Goal: Transaction & Acquisition: Book appointment/travel/reservation

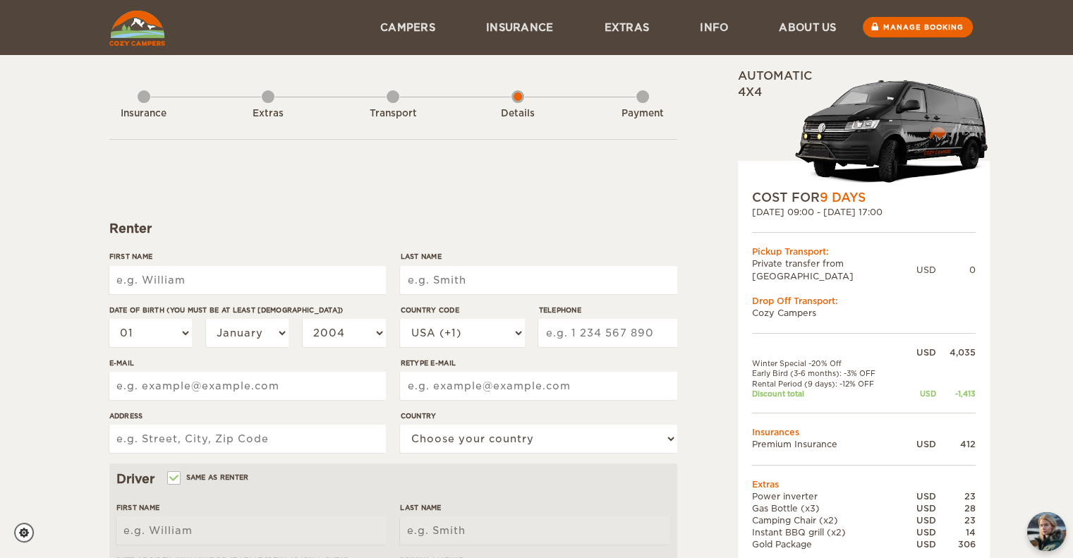
click at [1017, 299] on div "Expand Collapse Total 3,429 USD Automatic 4x4 COST FOR 9 Days [DATE] 09:00 - [D…" at bounding box center [536, 458] width 1073 height 917
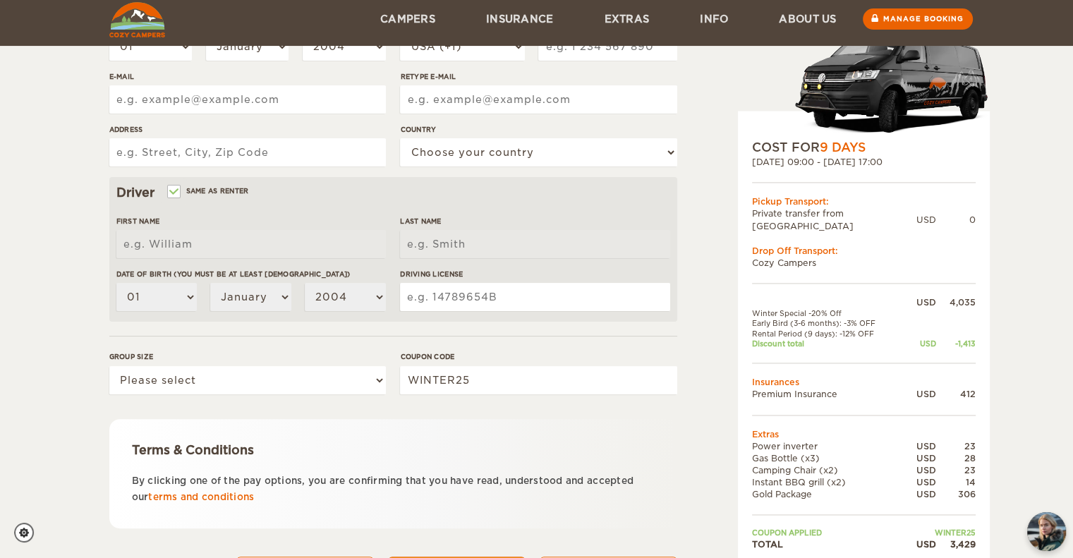
scroll to position [358, 0]
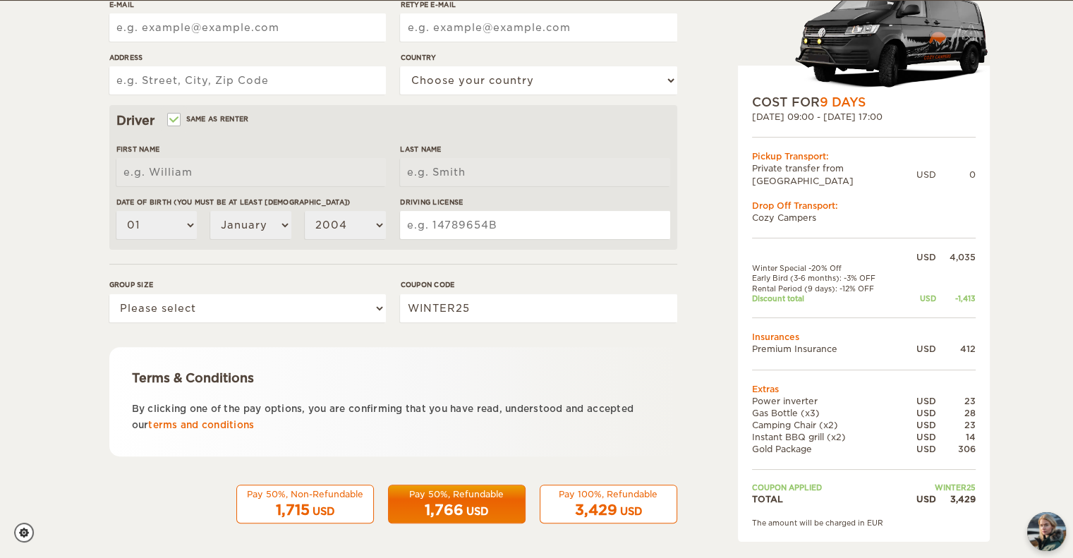
click at [1017, 299] on div "Expand Collapse Total 3,429 USD Automatic 4x4 COST FOR 9 Days [DATE] 09:00 - [D…" at bounding box center [536, 100] width 1073 height 917
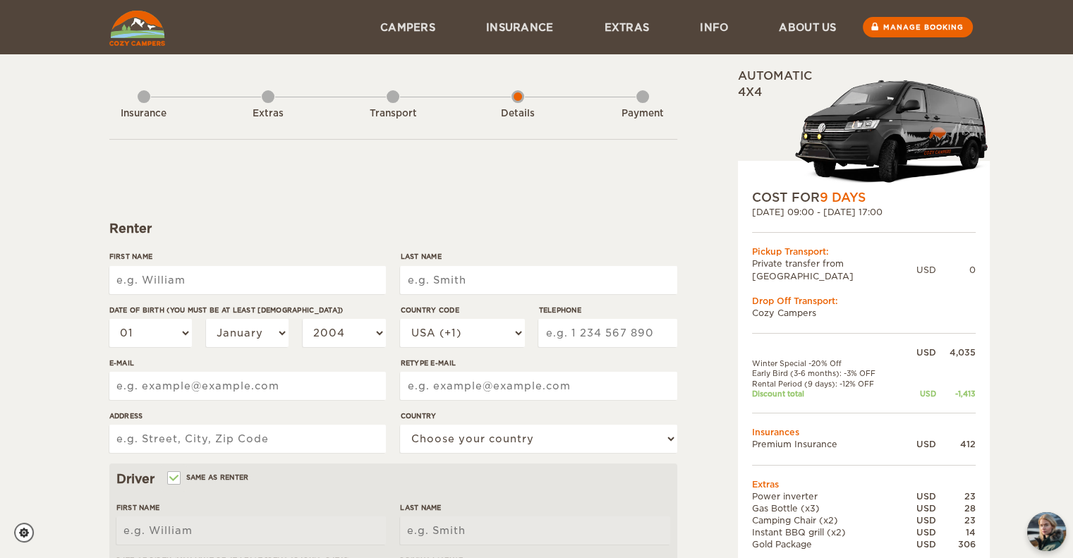
scroll to position [1, 0]
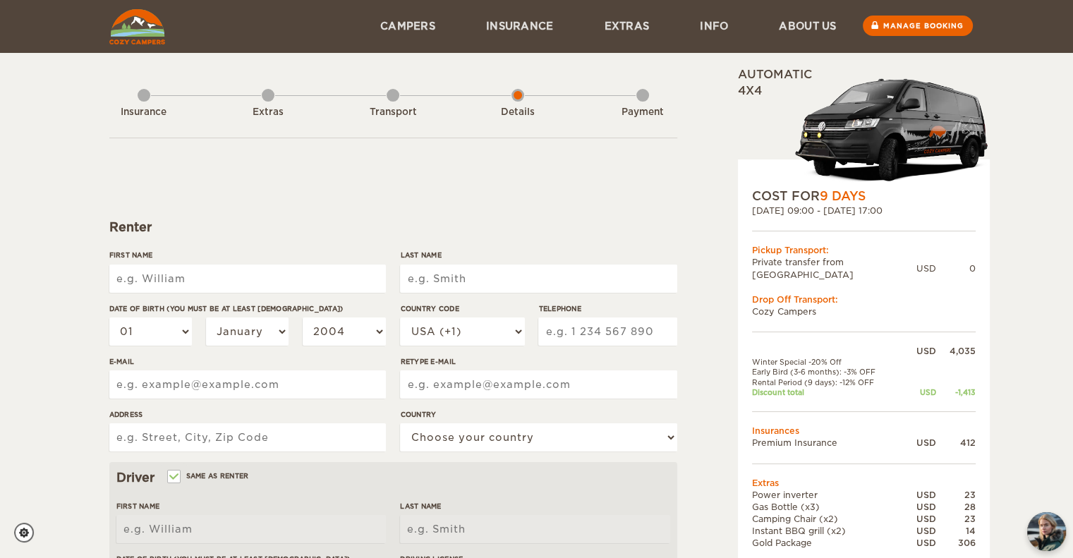
click at [212, 272] on input "First Name" at bounding box center [247, 279] width 277 height 28
type input "[PERSON_NAME]"
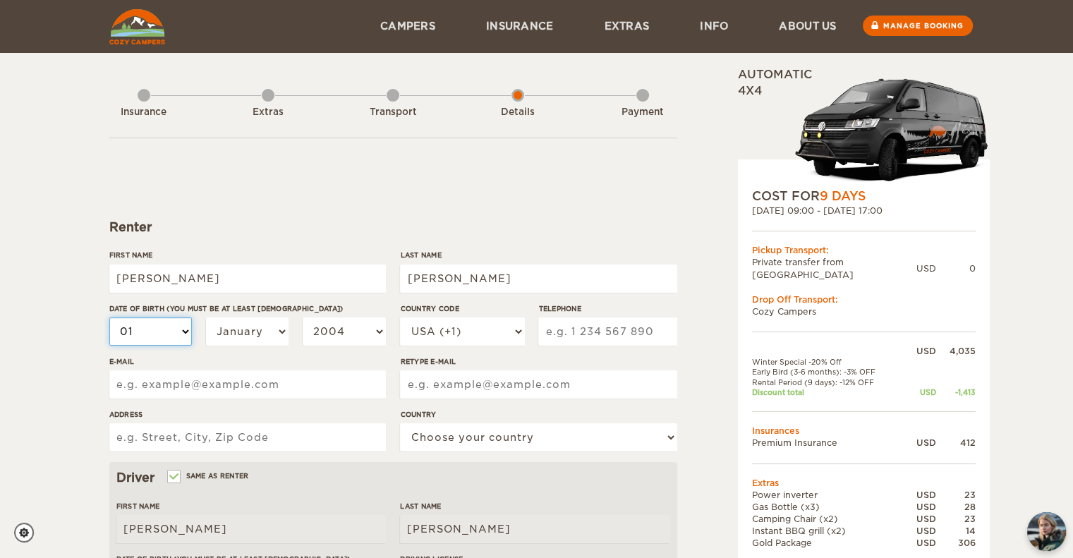
click at [185, 332] on select "01 02 03 04 05 06 07 08 09 10 11 12 13 14 15 16 17 18 19 20 21 22 23 24 25 26 2…" at bounding box center [150, 332] width 83 height 28
select select "18"
click at [109, 318] on select "01 02 03 04 05 06 07 08 09 10 11 12 13 14 15 16 17 18 19 20 21 22 23 24 25 26 2…" at bounding box center [150, 332] width 83 height 28
select select "18"
click at [255, 331] on select "January February March April May June July August September October November De…" at bounding box center [247, 332] width 83 height 28
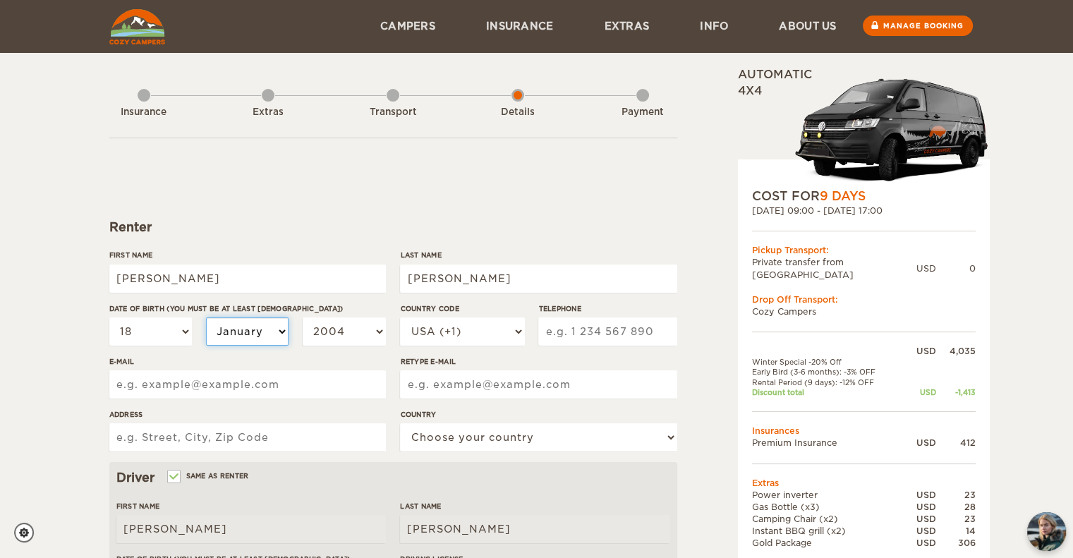
select select "11"
click at [206, 318] on select "January February March April May June July August September October November De…" at bounding box center [247, 332] width 83 height 28
select select "11"
click at [359, 325] on select "2004 2003 2002 2001 2000 1999 1998 1997 1996 1995 1994 1993 1992 1991 1990 1989…" at bounding box center [344, 332] width 83 height 28
select select "1983"
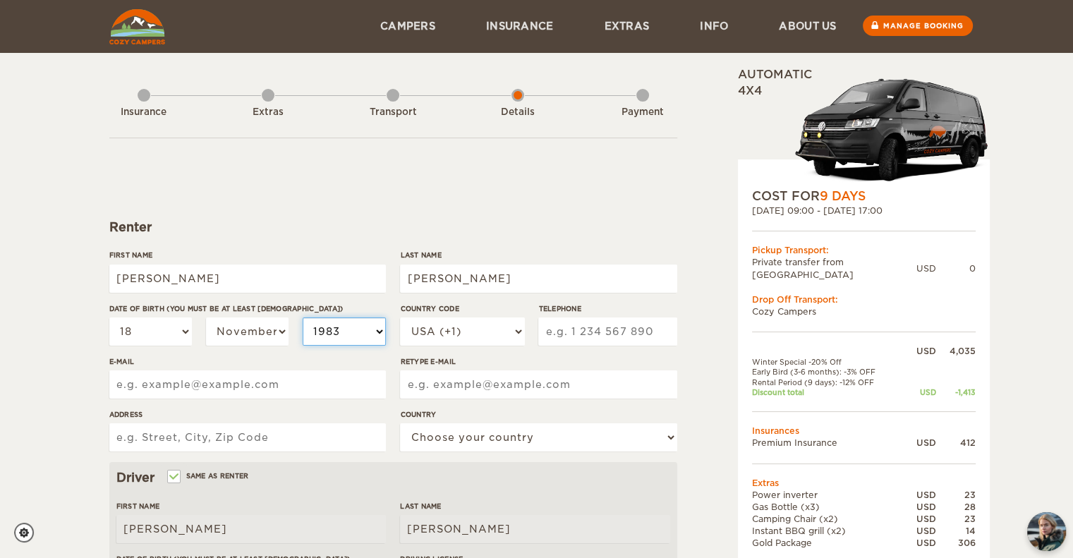
click at [303, 318] on select "2004 2003 2002 2001 2000 1999 1998 1997 1996 1995 1994 1993 1992 1991 1990 1989…" at bounding box center [344, 332] width 83 height 28
select select "1983"
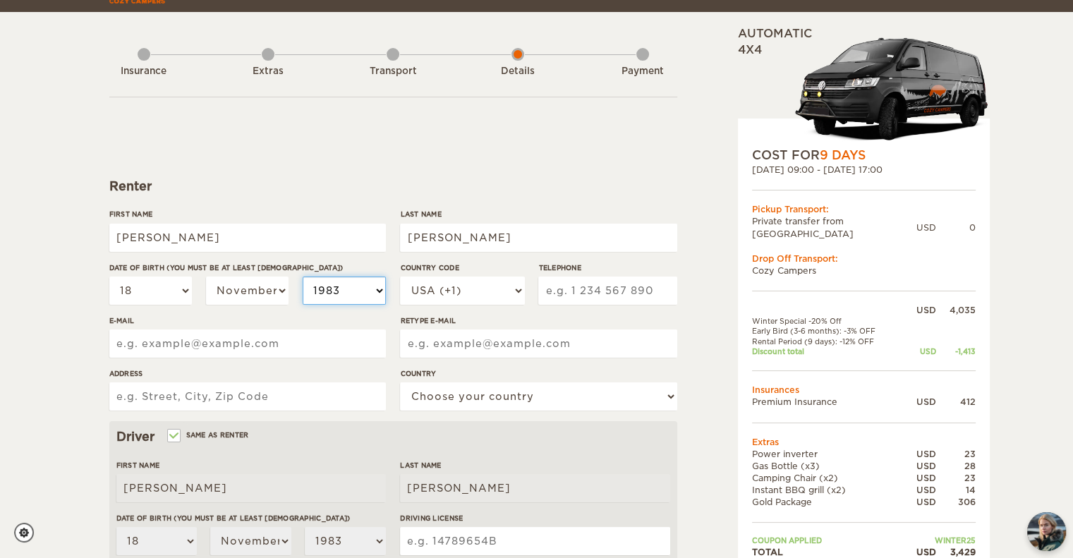
scroll to position [44, 0]
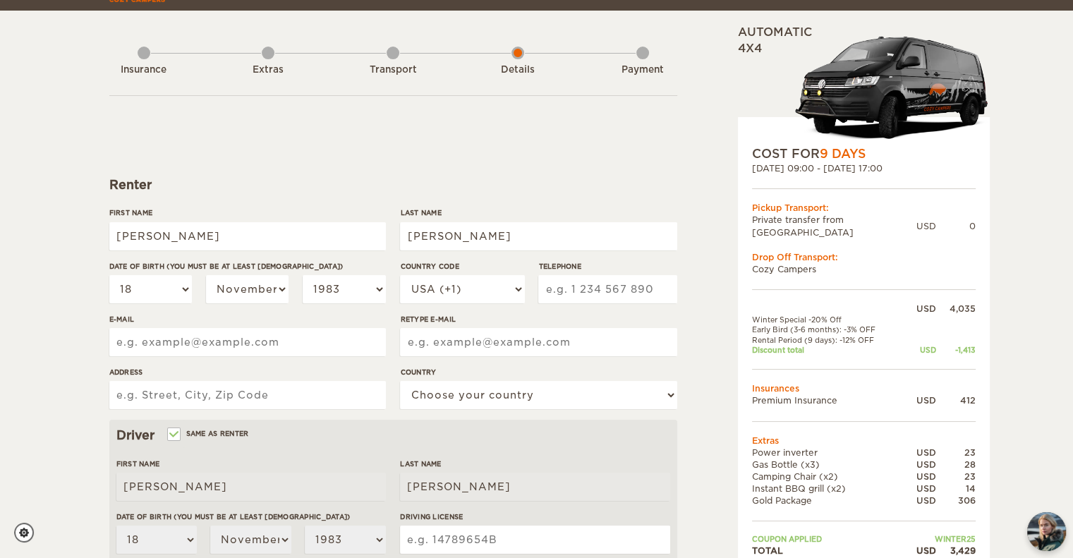
click at [593, 290] on input "Telephone" at bounding box center [607, 289] width 138 height 28
type input "6022902580"
click at [347, 342] on input "E-mail" at bounding box center [247, 342] width 277 height 28
type input "[EMAIL_ADDRESS][DOMAIN_NAME]"
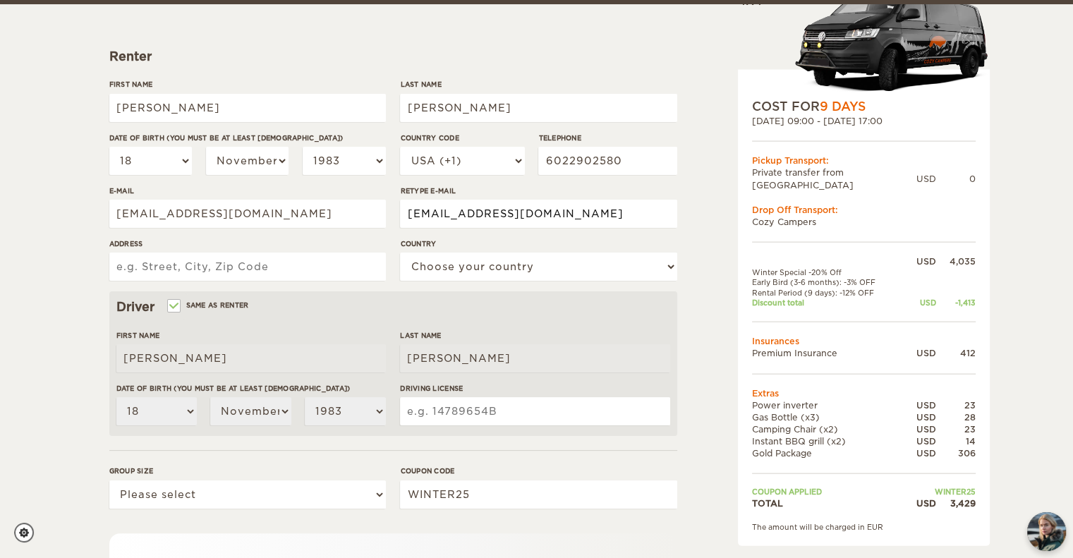
scroll to position [176, 0]
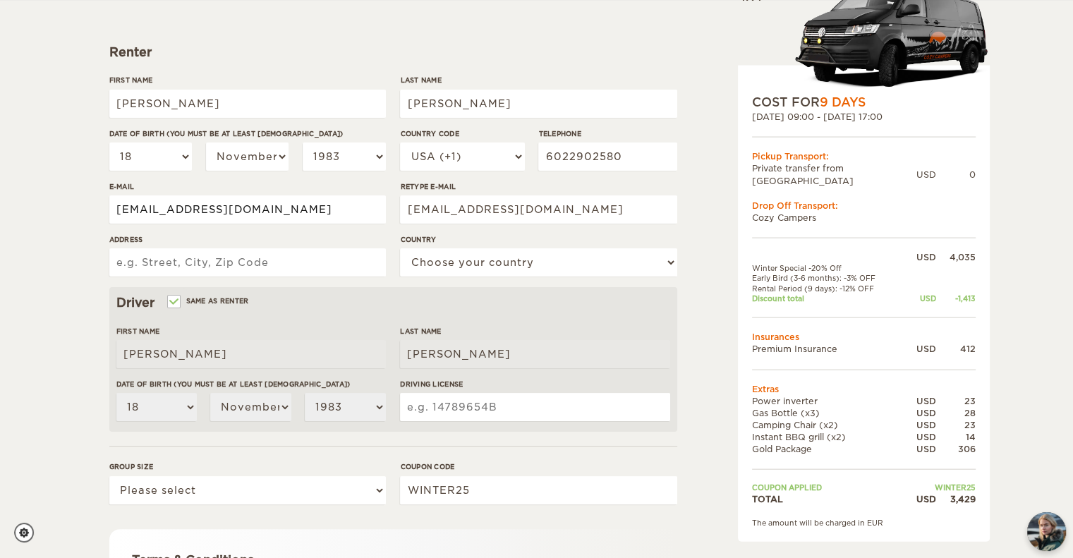
click at [229, 265] on input "Address" at bounding box center [247, 262] width 277 height 28
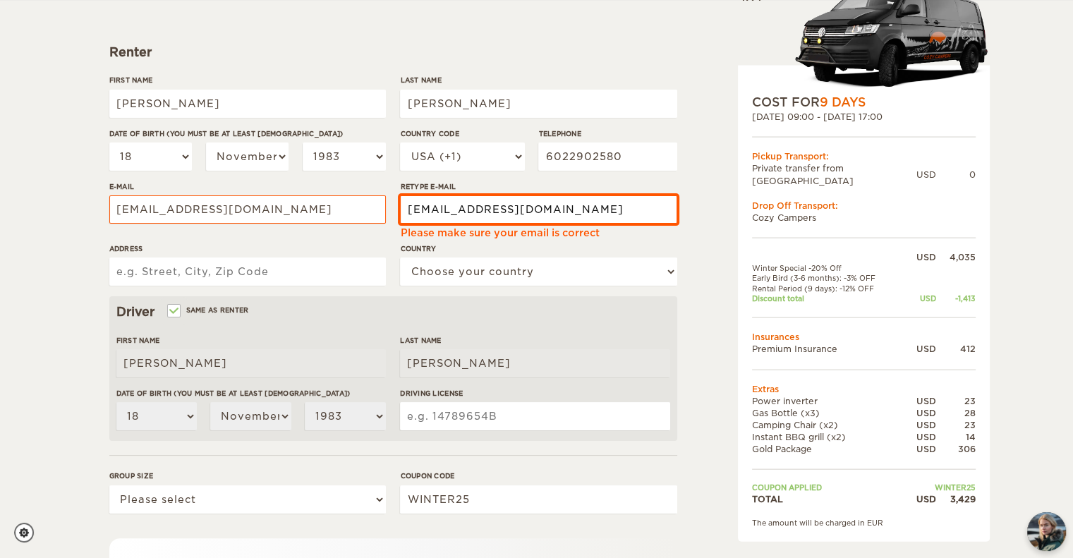
click at [416, 206] on input "[EMAIL_ADDRESS][DOMAIN_NAME]" at bounding box center [538, 209] width 277 height 28
type input "[EMAIL_ADDRESS][DOMAIN_NAME]"
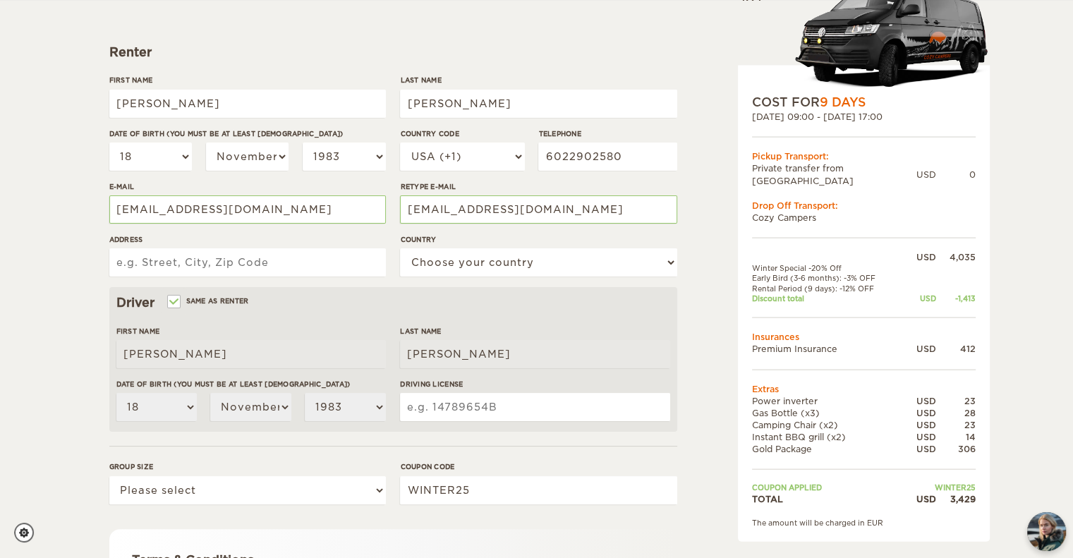
click at [308, 270] on input "Address" at bounding box center [247, 262] width 277 height 28
type input "[STREET_ADDRESS]"
click at [457, 270] on select "Choose your country [GEOGRAPHIC_DATA] [GEOGRAPHIC_DATA] [GEOGRAPHIC_DATA] [GEOG…" at bounding box center [538, 262] width 277 height 28
click at [400, 248] on select "Choose your country [GEOGRAPHIC_DATA] [GEOGRAPHIC_DATA] [GEOGRAPHIC_DATA] [GEOG…" at bounding box center [538, 262] width 277 height 28
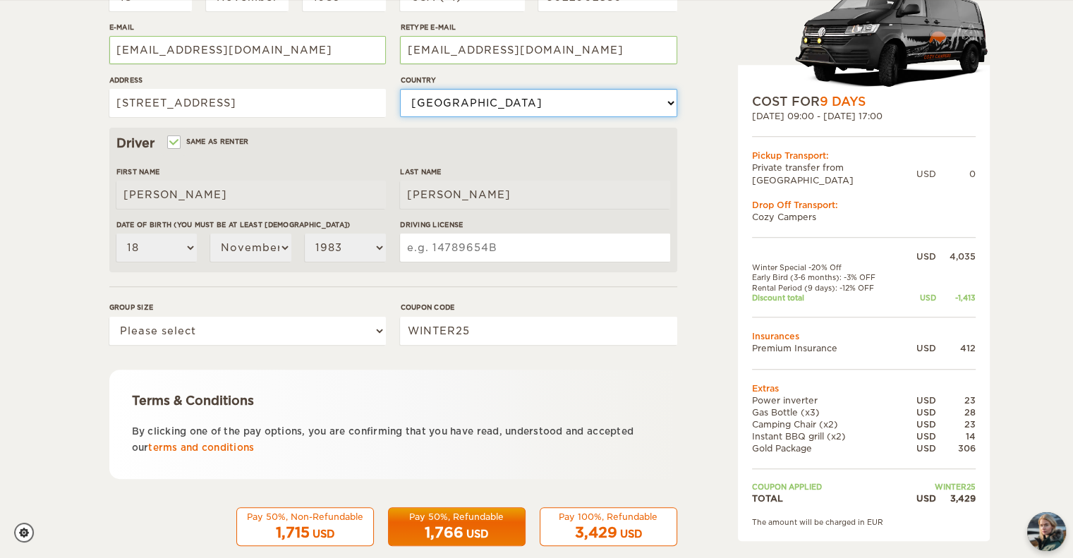
scroll to position [338, 0]
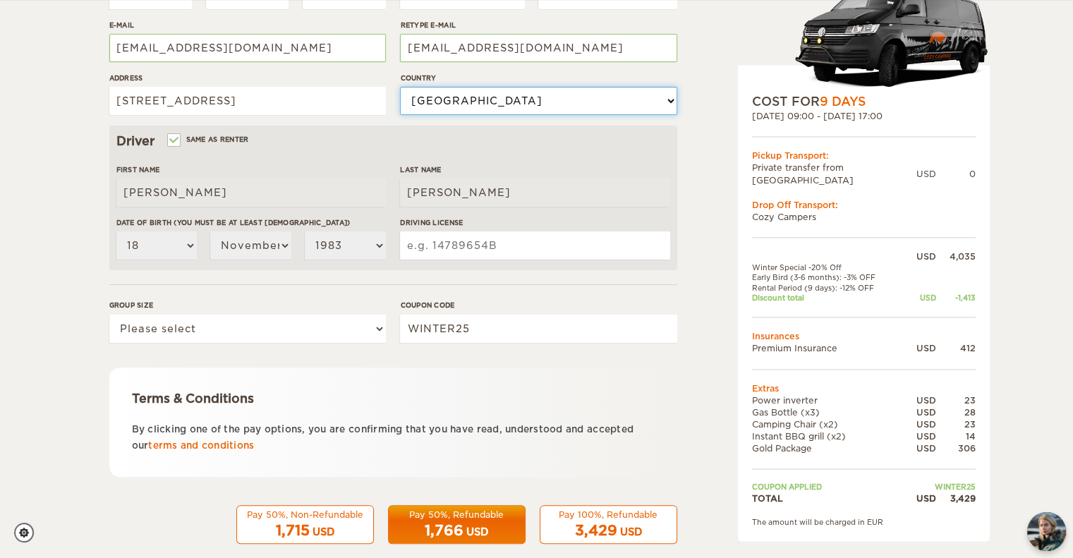
select select "58"
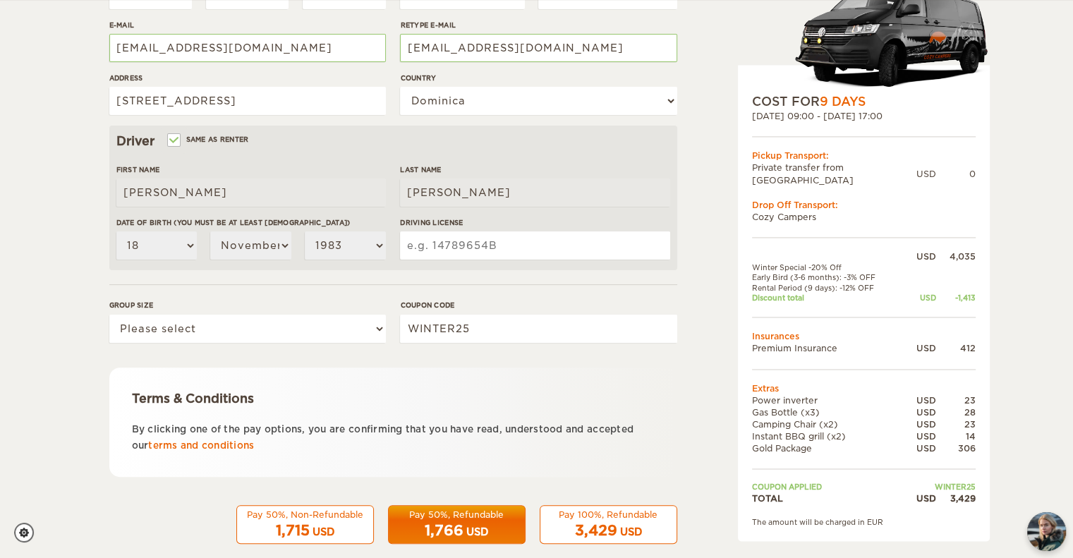
click at [470, 245] on input "Driving License" at bounding box center [535, 245] width 270 height 28
type input "D06024532"
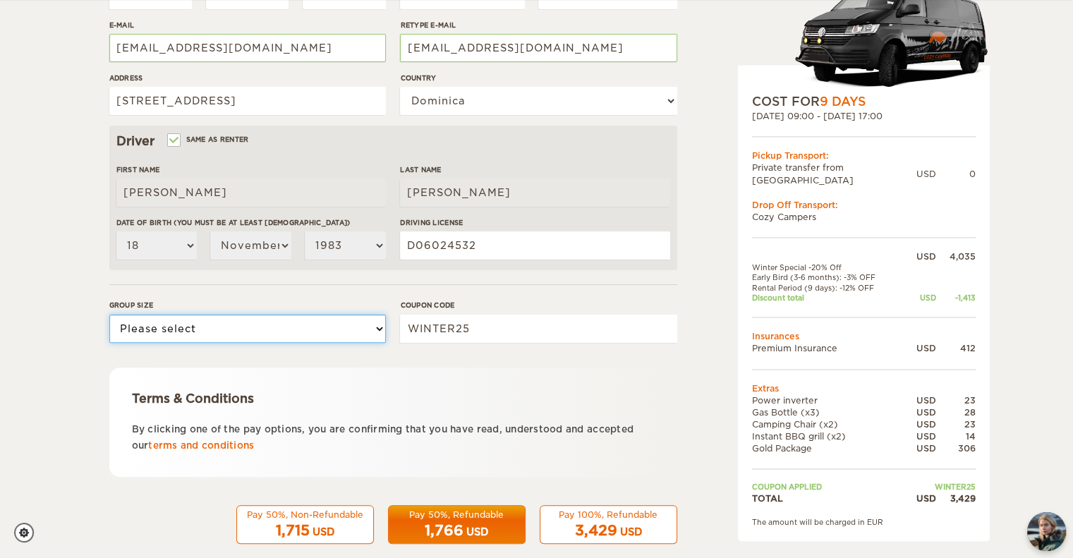
click at [324, 326] on select "Please select 1 2 3" at bounding box center [247, 329] width 277 height 28
select select "2"
click at [109, 315] on select "Please select 1 2 3" at bounding box center [247, 329] width 277 height 28
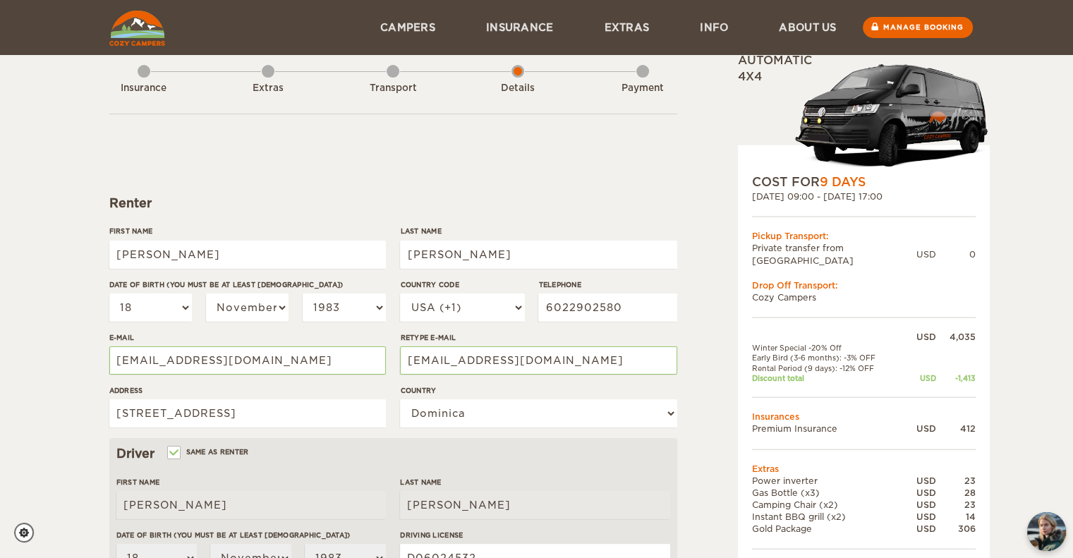
scroll to position [9, 0]
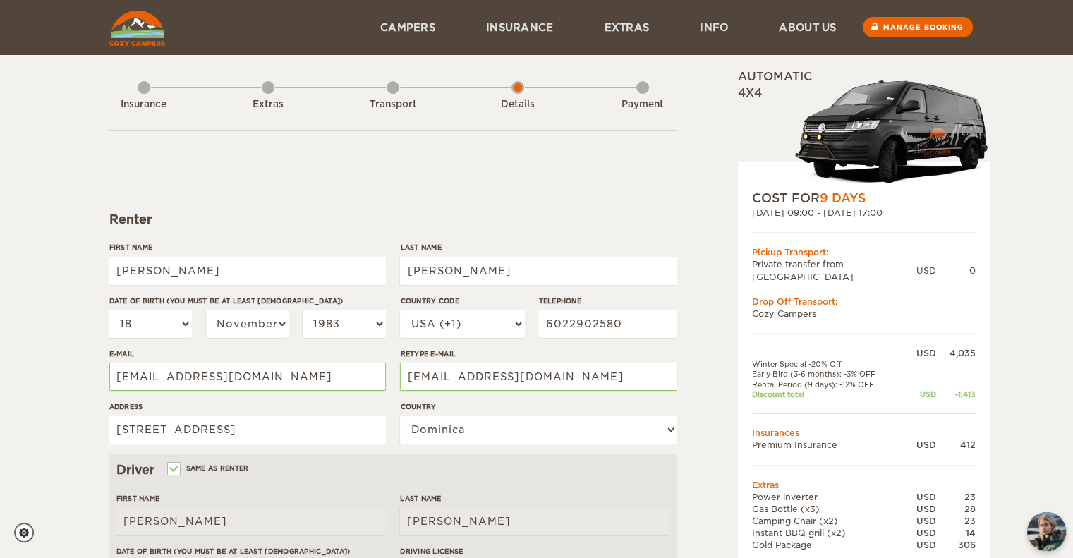
drag, startPoint x: 550, startPoint y: 464, endPoint x: 683, endPoint y: 497, distance: 136.7
click at [683, 497] on div "Expand Collapse Total 3,429 USD Automatic 4x4 COST FOR 9 Days [DATE] 09:00 - [D…" at bounding box center [536, 476] width 855 height 835
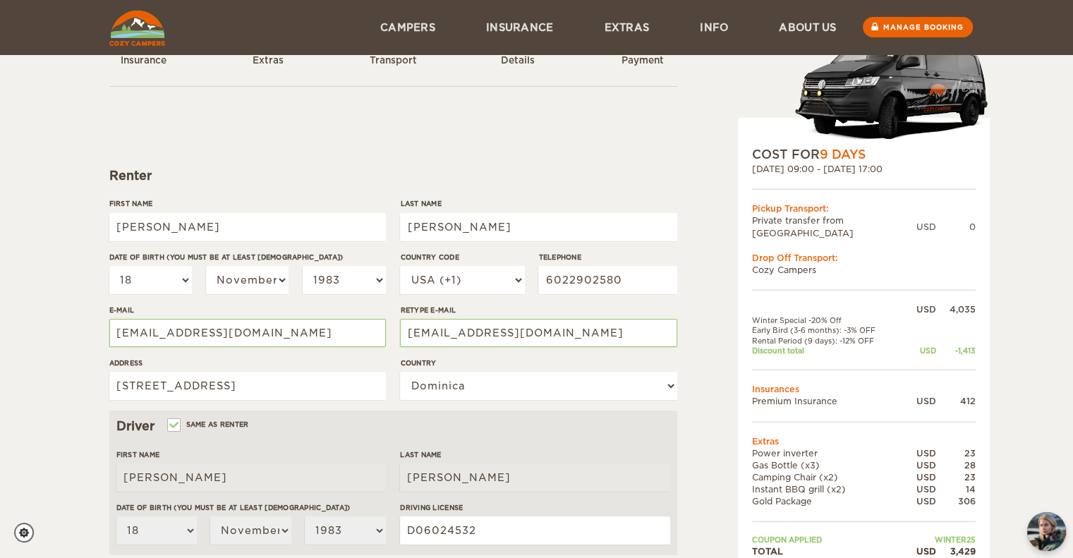
scroll to position [54, 0]
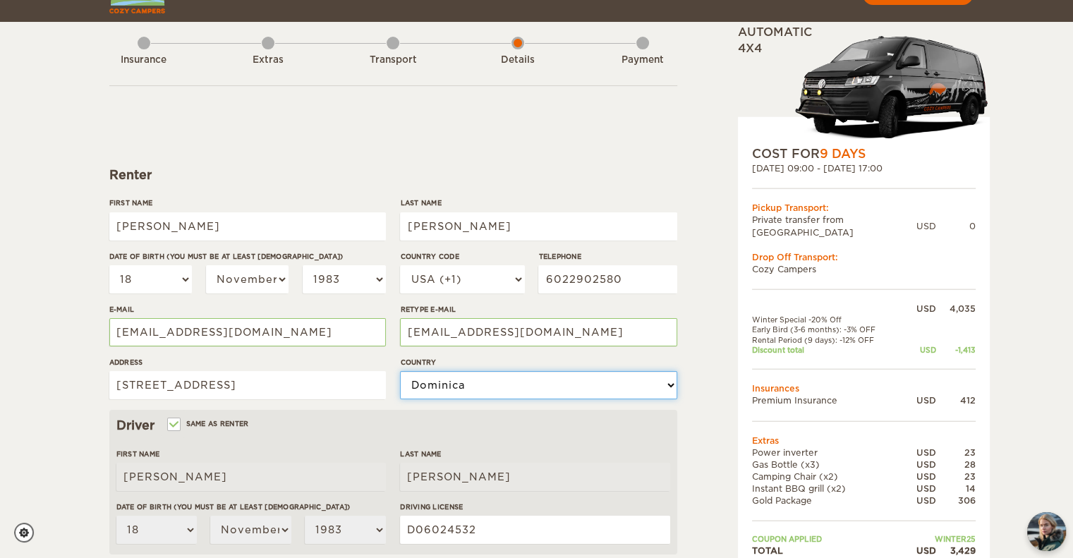
click at [637, 392] on select "Choose your country [GEOGRAPHIC_DATA] [GEOGRAPHIC_DATA] [GEOGRAPHIC_DATA] [GEOG…" at bounding box center [538, 385] width 277 height 28
select select "222"
click at [400, 371] on select "Choose your country [GEOGRAPHIC_DATA] [GEOGRAPHIC_DATA] [GEOGRAPHIC_DATA] [GEOG…" at bounding box center [538, 385] width 277 height 28
click at [704, 397] on div "Expand Collapse Total 3,429 USD Automatic 4x4 COST FOR 9 Days [DATE] 09:00 - [D…" at bounding box center [827, 432] width 273 height 835
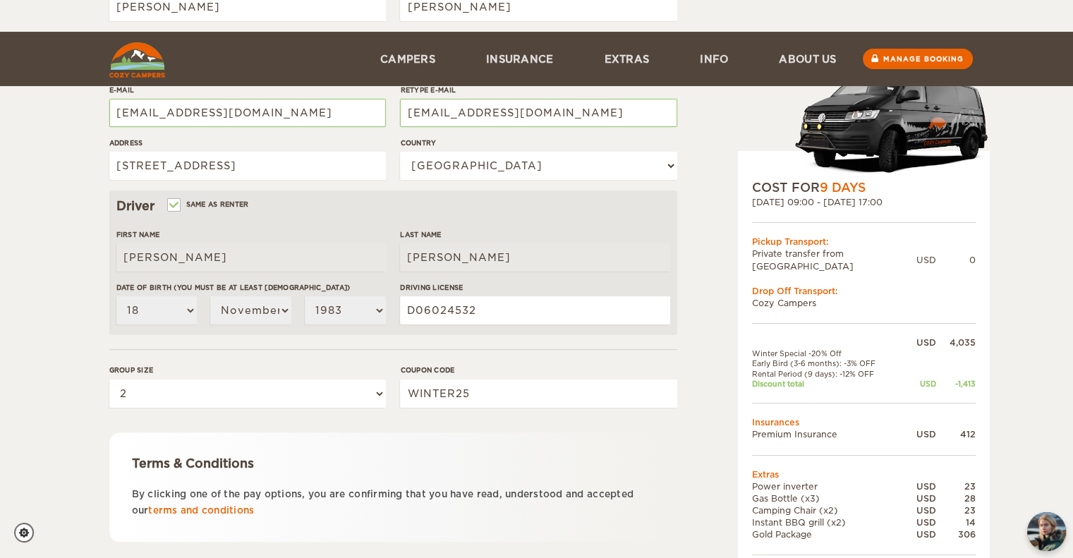
scroll to position [358, 0]
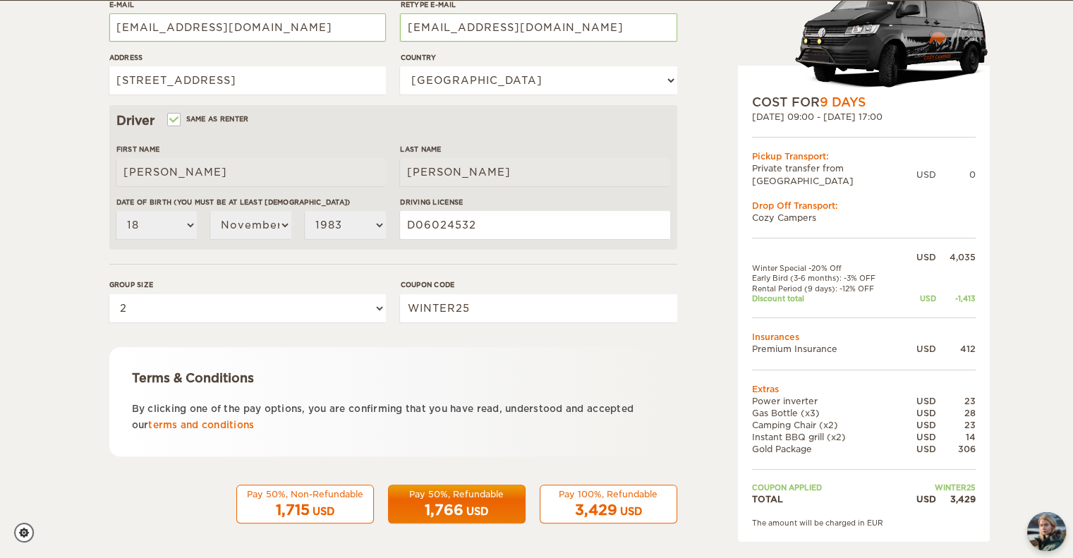
click at [603, 507] on span "3,429" at bounding box center [596, 510] width 42 height 17
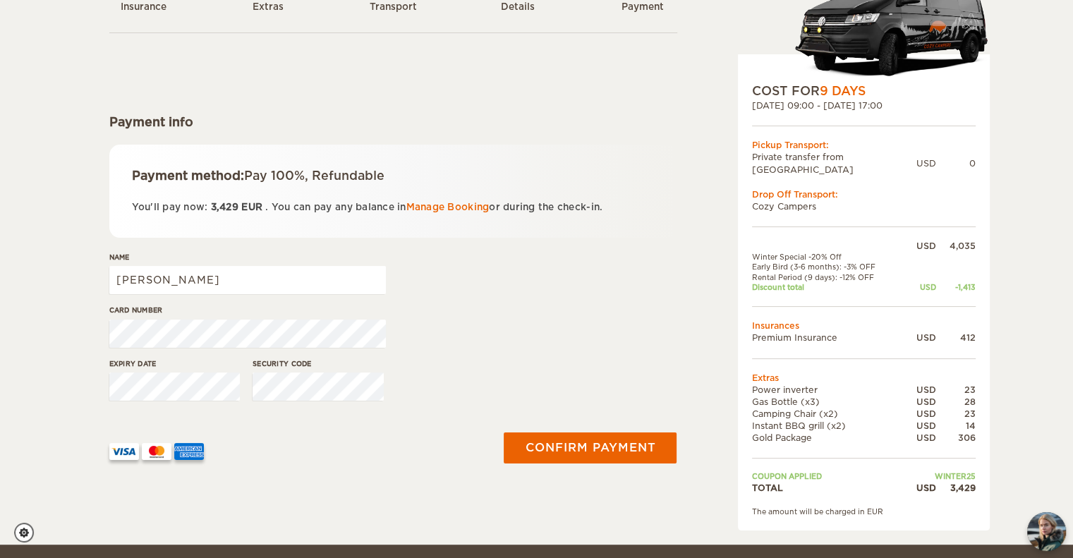
scroll to position [113, 0]
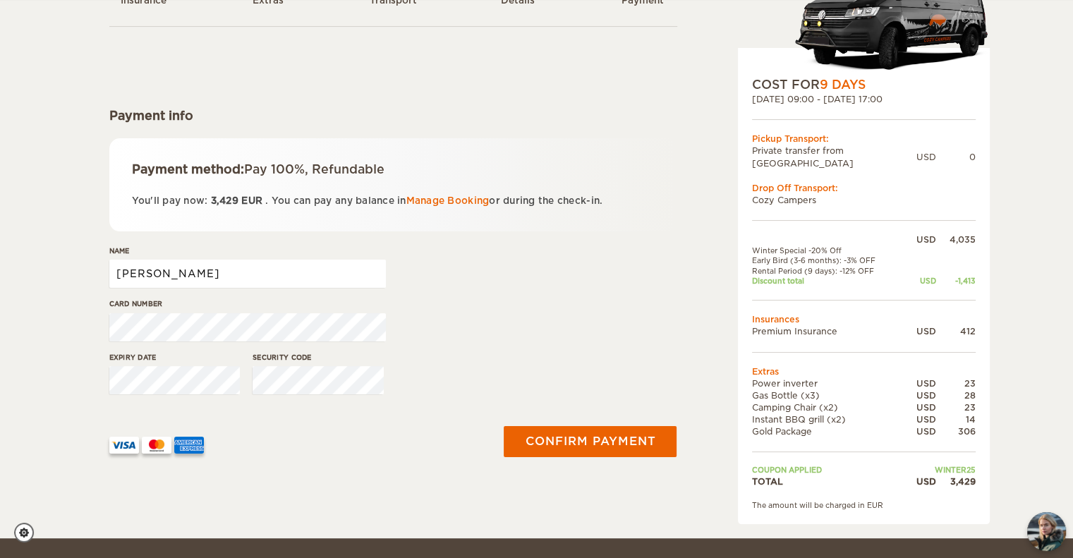
click at [203, 270] on input "[PERSON_NAME]" at bounding box center [247, 274] width 277 height 28
type input "Jason Williamson"
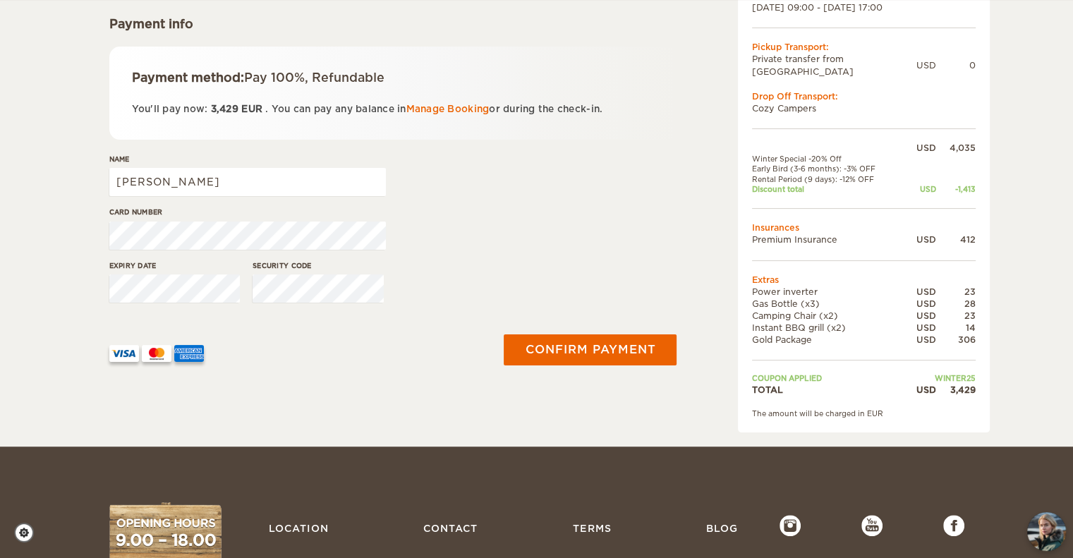
scroll to position [205, 0]
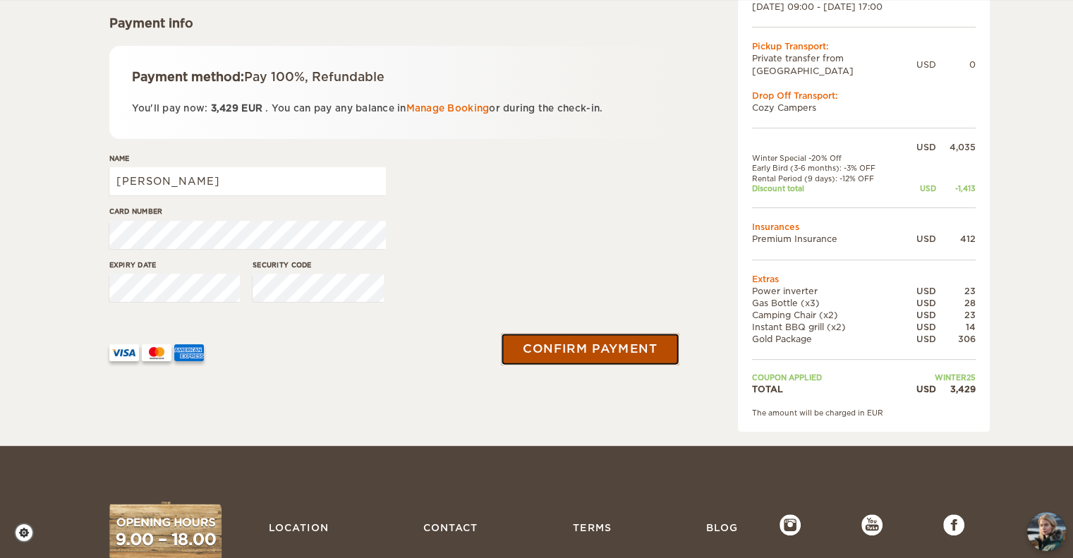
click at [569, 352] on button "Confirm payment" at bounding box center [591, 349] width 178 height 32
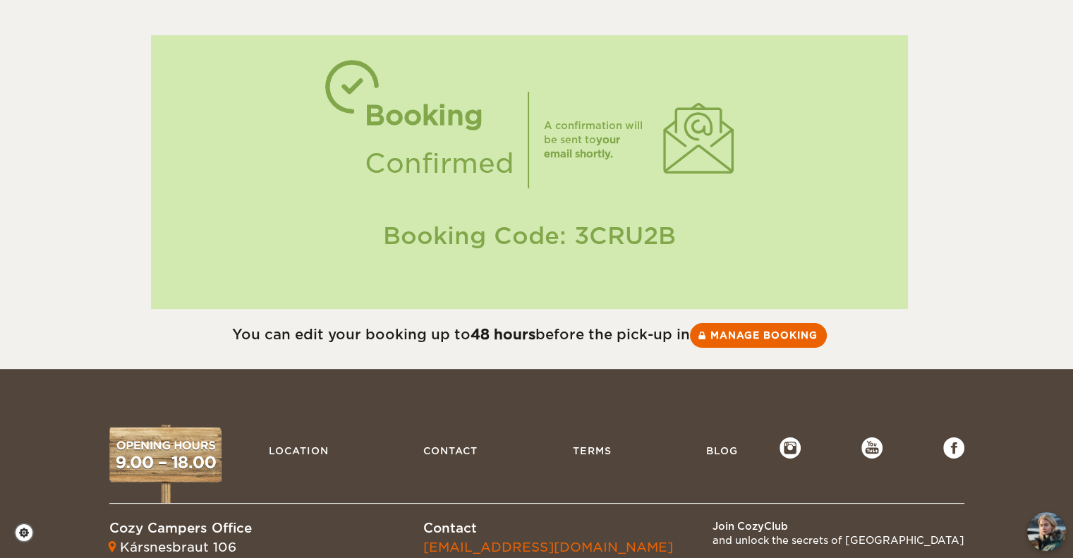
scroll to position [104, 0]
click at [759, 327] on link "Manage booking" at bounding box center [758, 334] width 141 height 25
